Goal: Task Accomplishment & Management: Complete application form

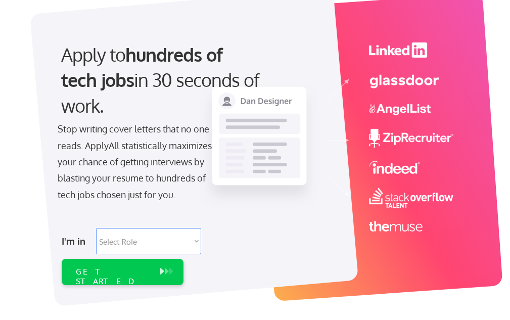
scroll to position [101, 0]
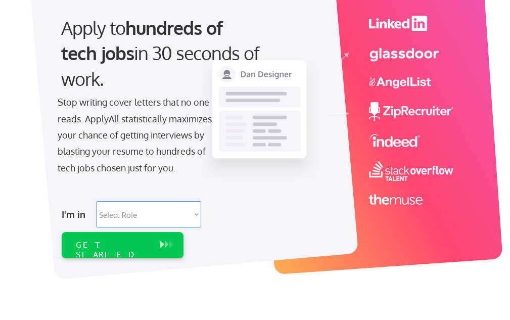
click at [402, 52] on img at bounding box center [327, 110] width 254 height 189
click at [399, 112] on img at bounding box center [327, 110] width 254 height 189
click at [350, 109] on img at bounding box center [327, 110] width 254 height 189
click at [373, 78] on img at bounding box center [327, 110] width 254 height 189
click at [386, 55] on img at bounding box center [327, 110] width 254 height 189
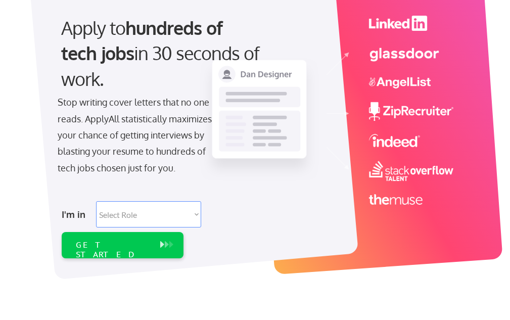
click at [117, 219] on select "Select Role Software Engineering Product Management Customer Success Sales UI/U…" at bounding box center [148, 214] width 105 height 26
select select ""hr_recruiting""
click at [96, 201] on select "Select Role Software Engineering Product Management Customer Success Sales UI/U…" at bounding box center [148, 214] width 105 height 26
select select ""hr_recruiting""
click at [113, 255] on div "GET STARTED" at bounding box center [113, 245] width 84 height 26
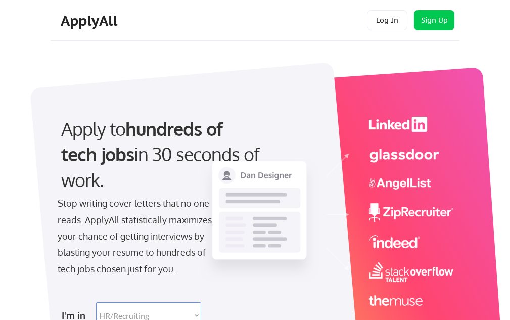
select select ""hr_recruiting""
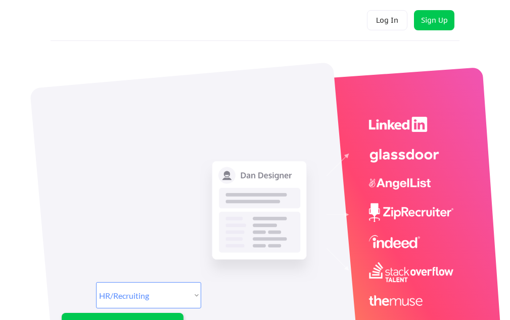
select select ""hr_recruiting""
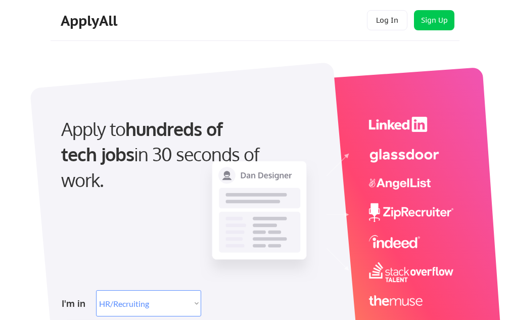
scroll to position [101, 0]
